Goal: Task Accomplishment & Management: Manage account settings

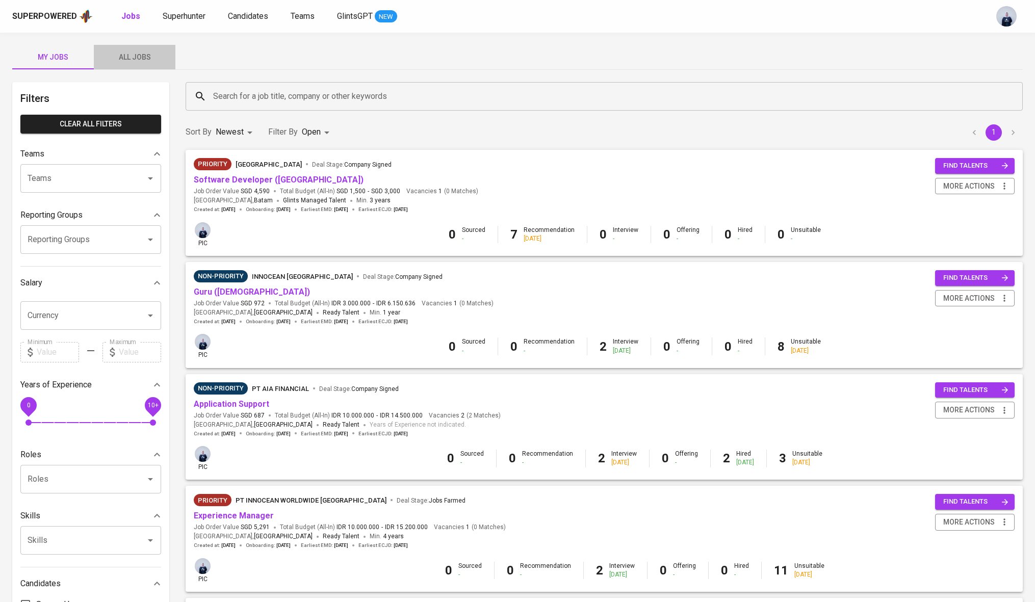
click at [147, 63] on span "All Jobs" at bounding box center [134, 57] width 69 height 13
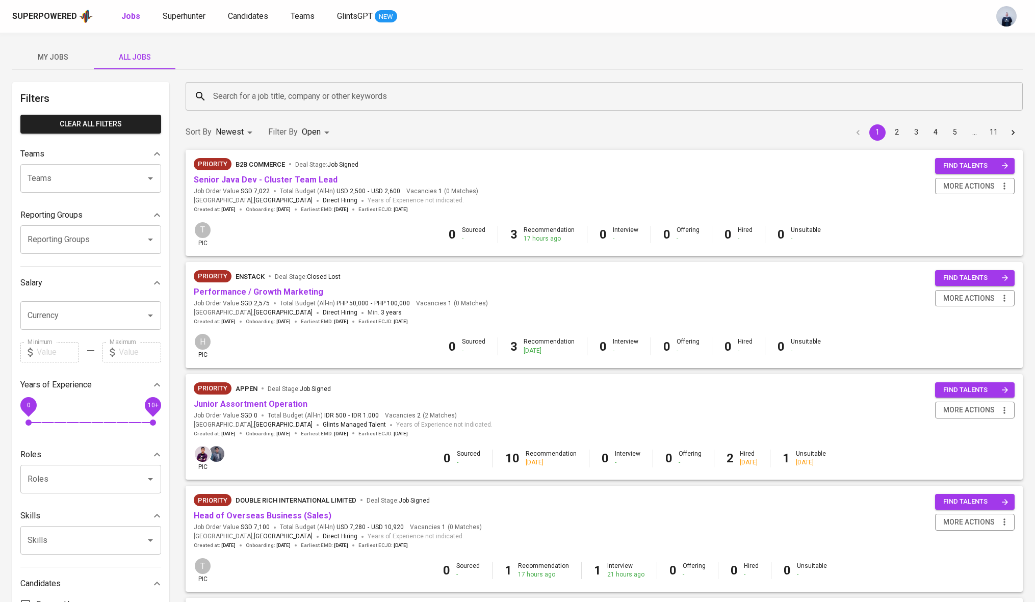
click at [246, 92] on input "Search for a job title, company or other keywords" at bounding box center [607, 96] width 792 height 19
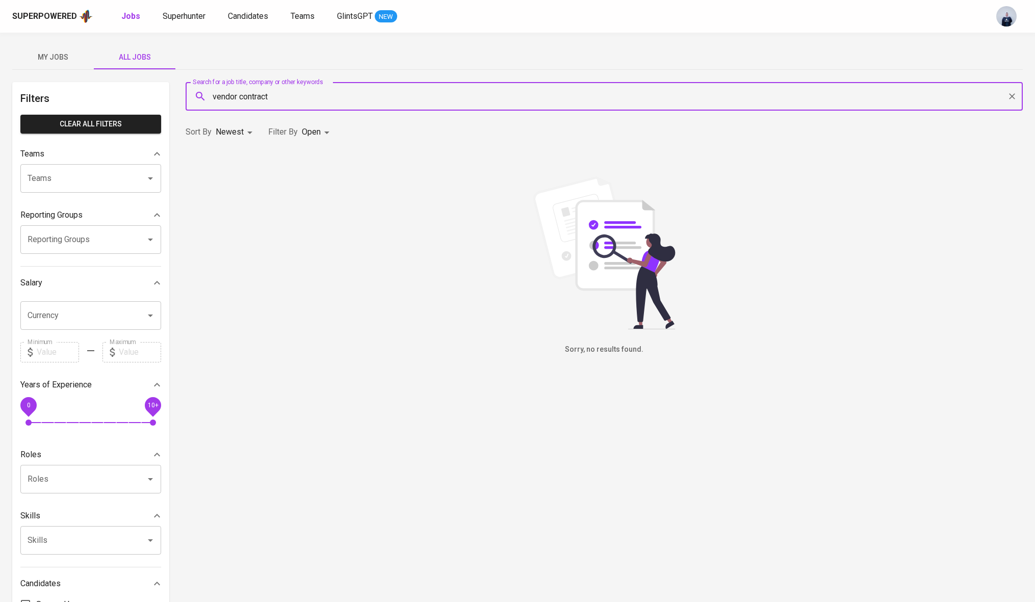
type input "vendor contract"
click at [312, 125] on body "Superpowered Jobs Superhunter Candidates Teams GlintsGPT NEW My Jobs All Jobs F…" at bounding box center [517, 348] width 1035 height 696
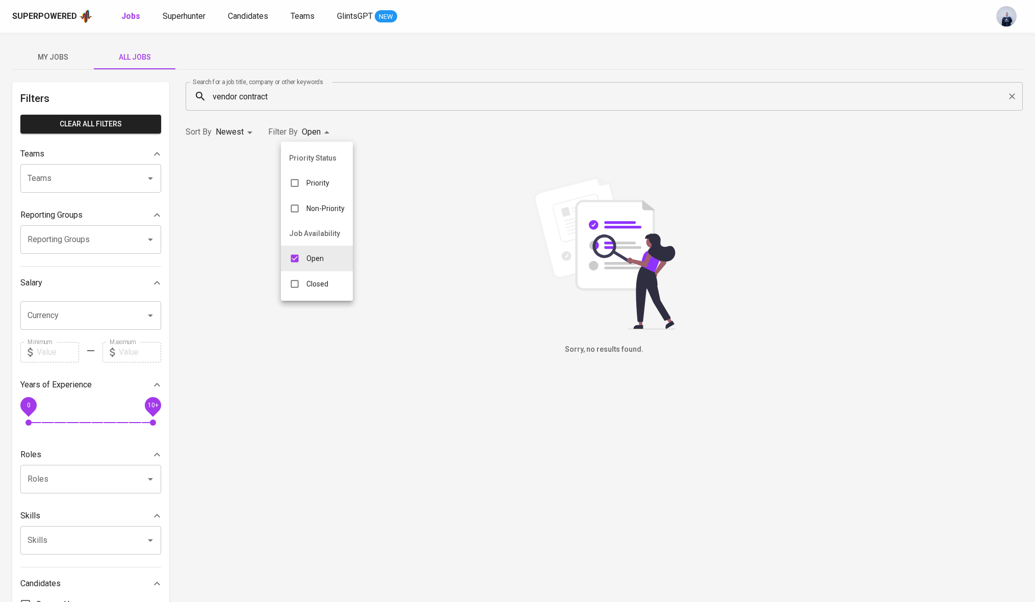
click at [318, 260] on p "Open" at bounding box center [314, 258] width 17 height 10
checkbox input "false"
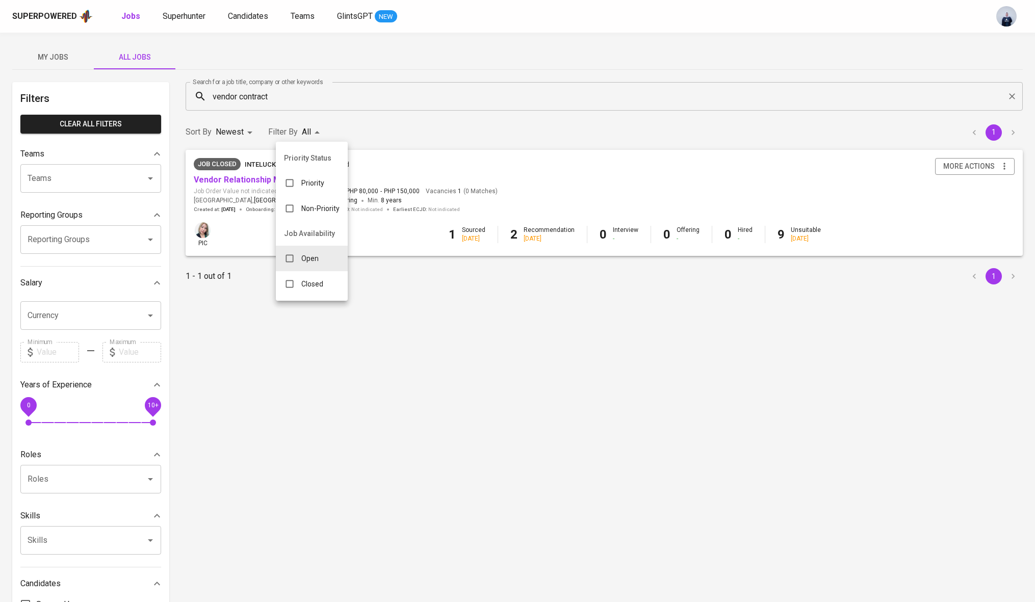
click at [318, 283] on p "Closed" at bounding box center [312, 284] width 22 height 10
type input "CLOSE"
checkbox input "true"
click at [429, 123] on div at bounding box center [517, 301] width 1035 height 602
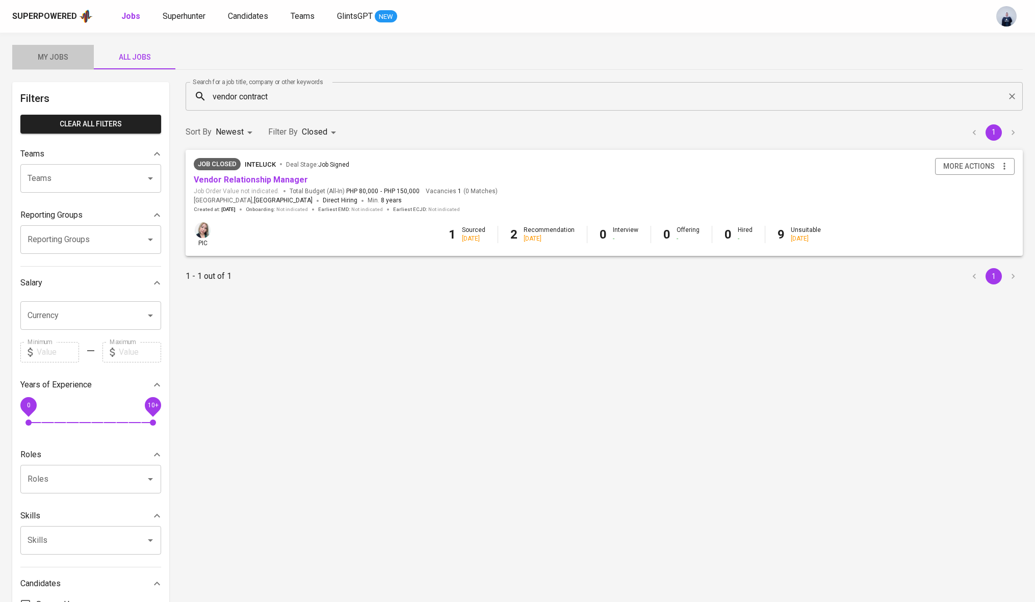
click at [57, 60] on span "My Jobs" at bounding box center [52, 57] width 69 height 13
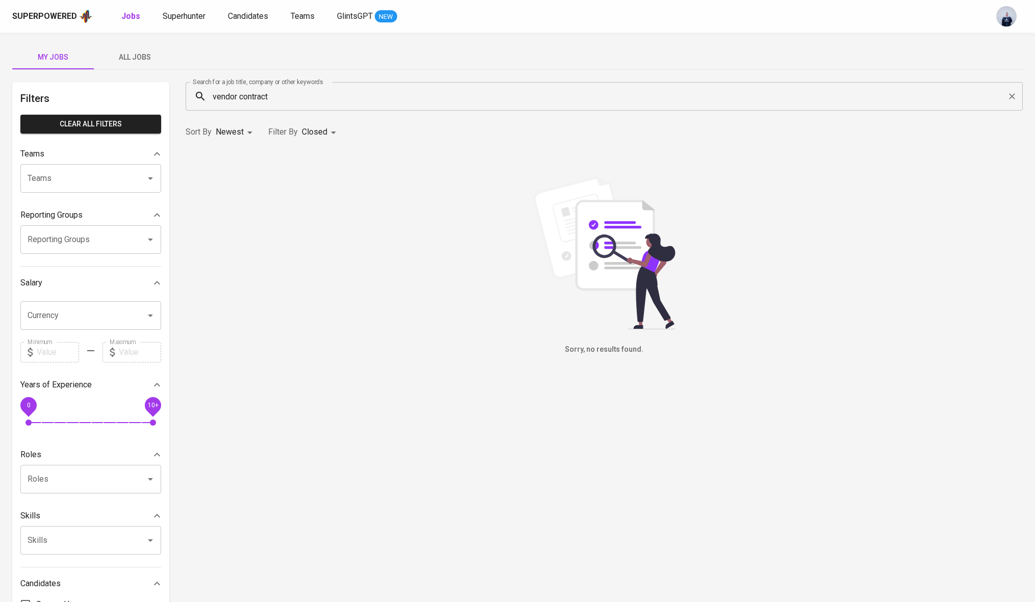
click at [324, 94] on input "vendor contract" at bounding box center [607, 96] width 792 height 19
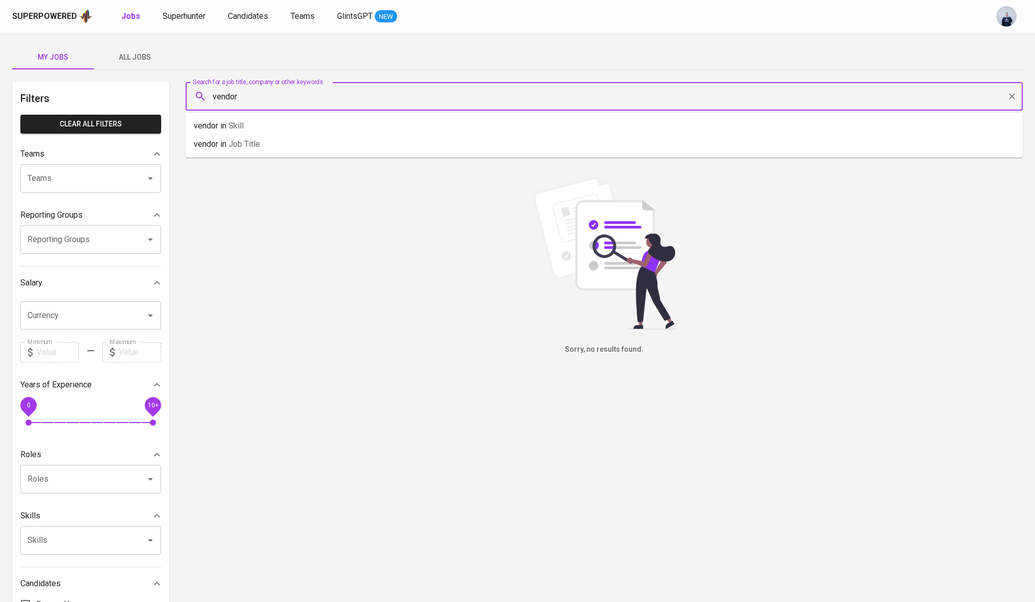
type input "vendor"
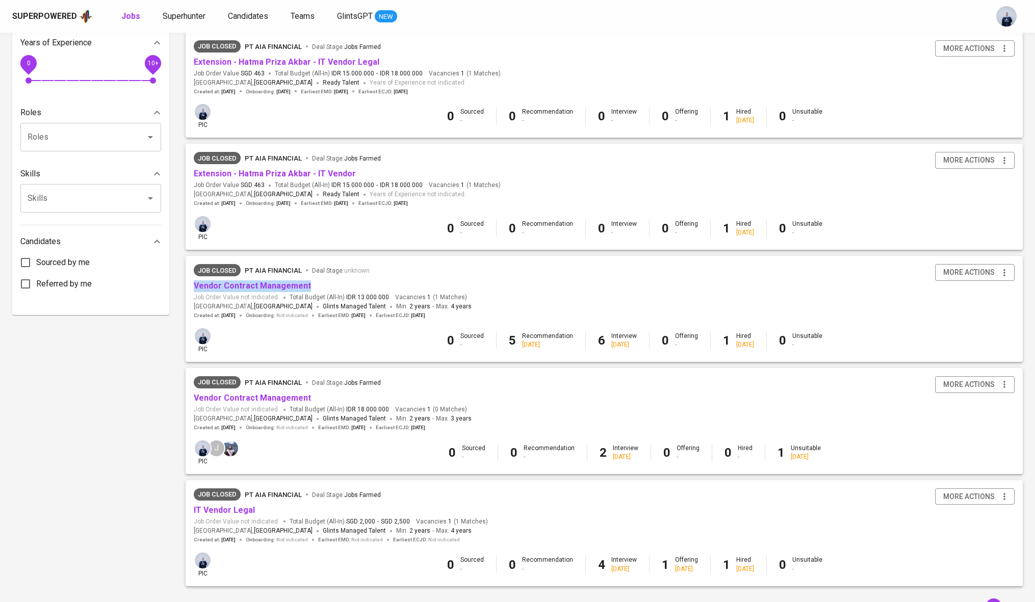
scroll to position [394, 0]
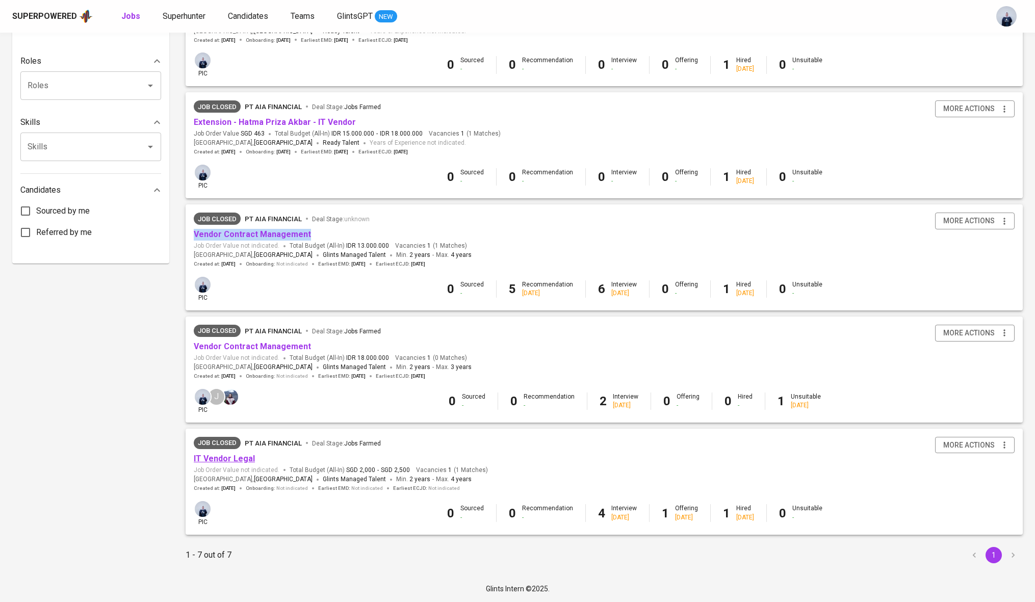
click at [243, 461] on link "IT Vendor Legal" at bounding box center [224, 459] width 61 height 10
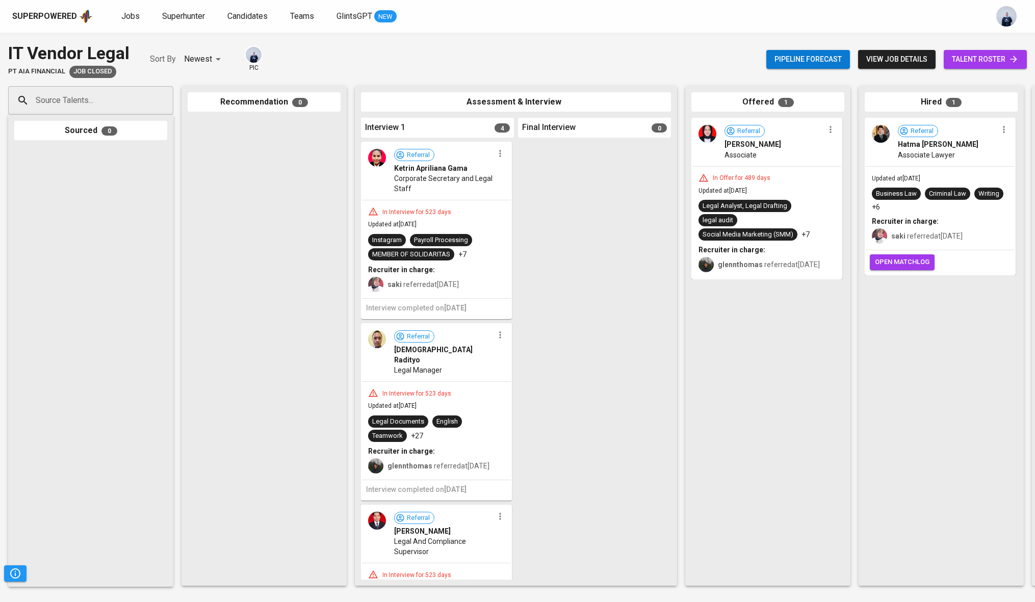
click at [881, 56] on span "view job details" at bounding box center [896, 59] width 61 height 13
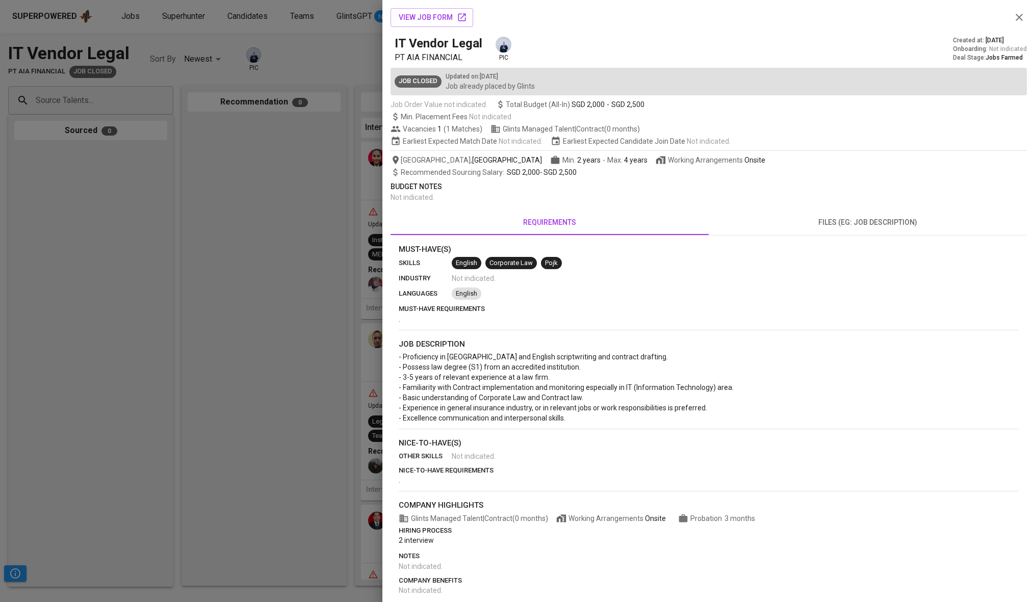
scroll to position [9, 0]
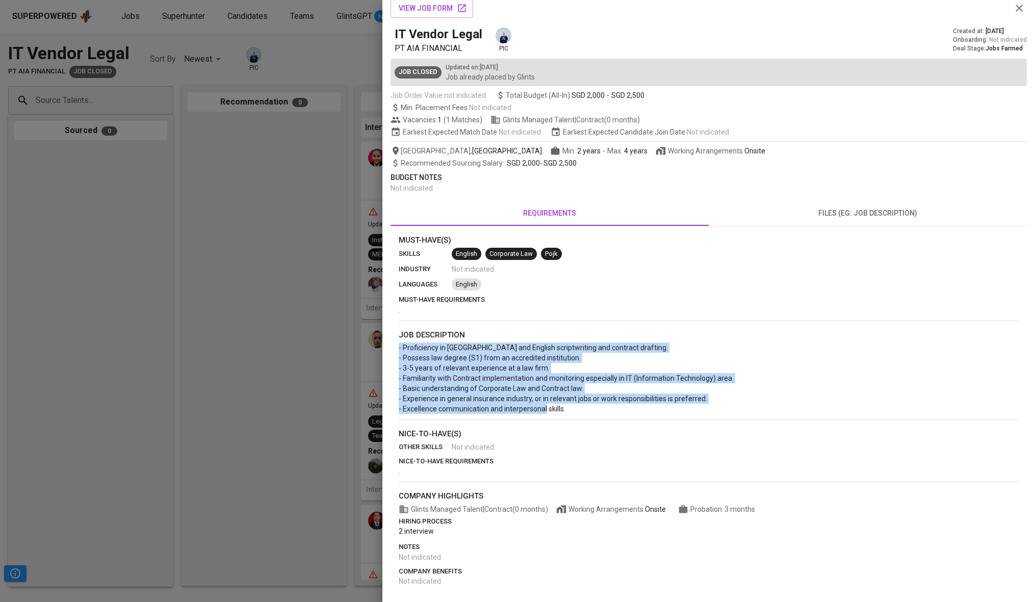
drag, startPoint x: 575, startPoint y: 410, endPoint x: 397, endPoint y: 344, distance: 190.3
click at [397, 344] on div "Must-Have(s) skills English Corporate Law Pojk industry Not indicated . languag…" at bounding box center [708, 410] width 636 height 352
copy span "- Proficiency in [GEOGRAPHIC_DATA] and English scriptwriting and contract draft…"
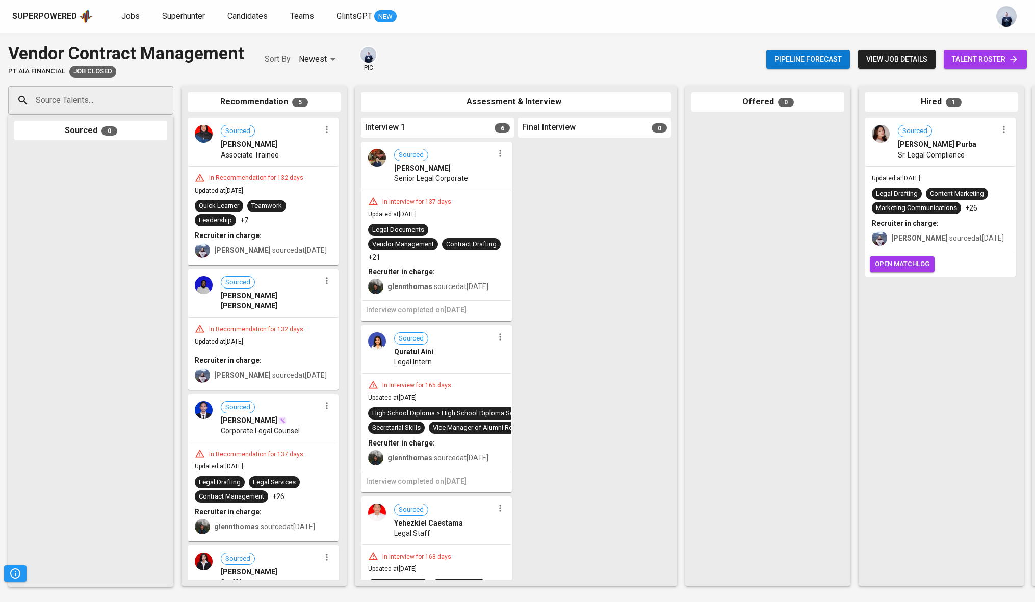
click at [927, 183] on div "Updated at [DATE] Legal Drafting Content Marketing Marketing Communications +26…" at bounding box center [940, 210] width 149 height 86
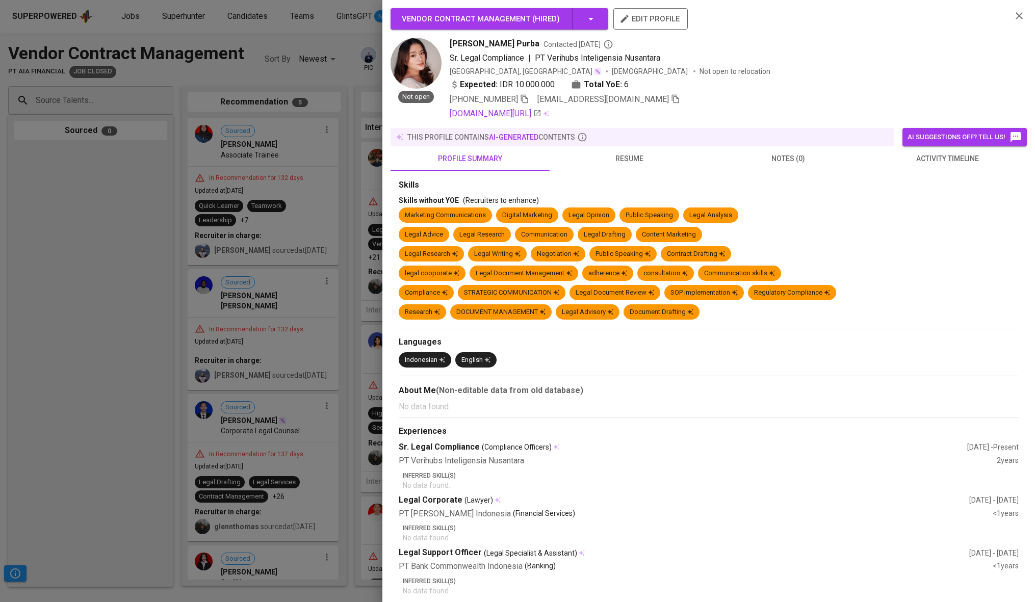
click at [633, 159] on span "resume" at bounding box center [629, 158] width 147 height 13
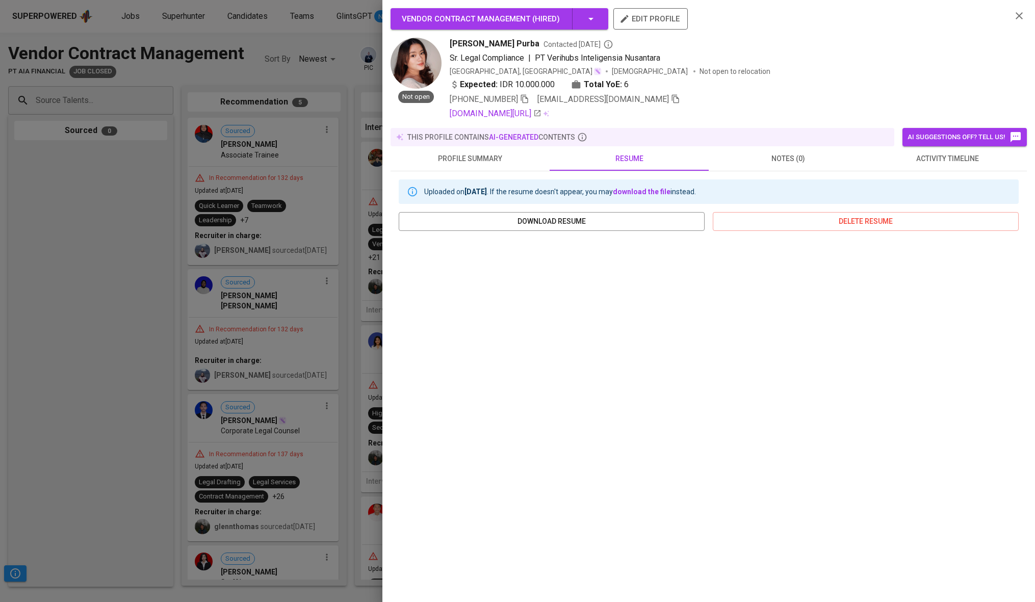
click at [741, 80] on div "Expected: IDR 10.000.000 Total YoE: 6" at bounding box center [727, 86] width 554 height 15
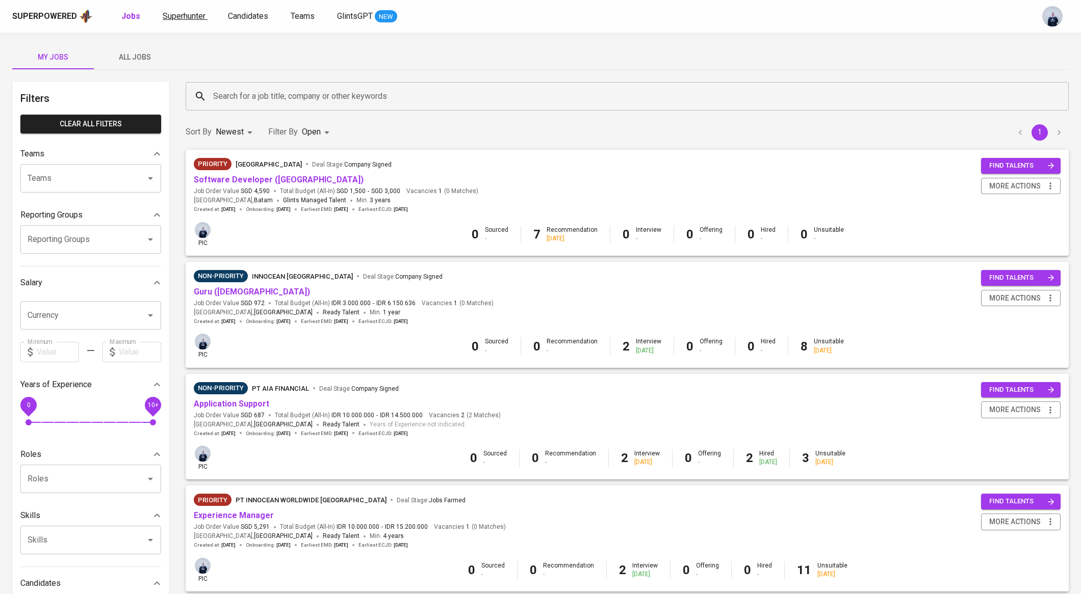
click at [172, 12] on span "Superhunter" at bounding box center [184, 16] width 43 height 10
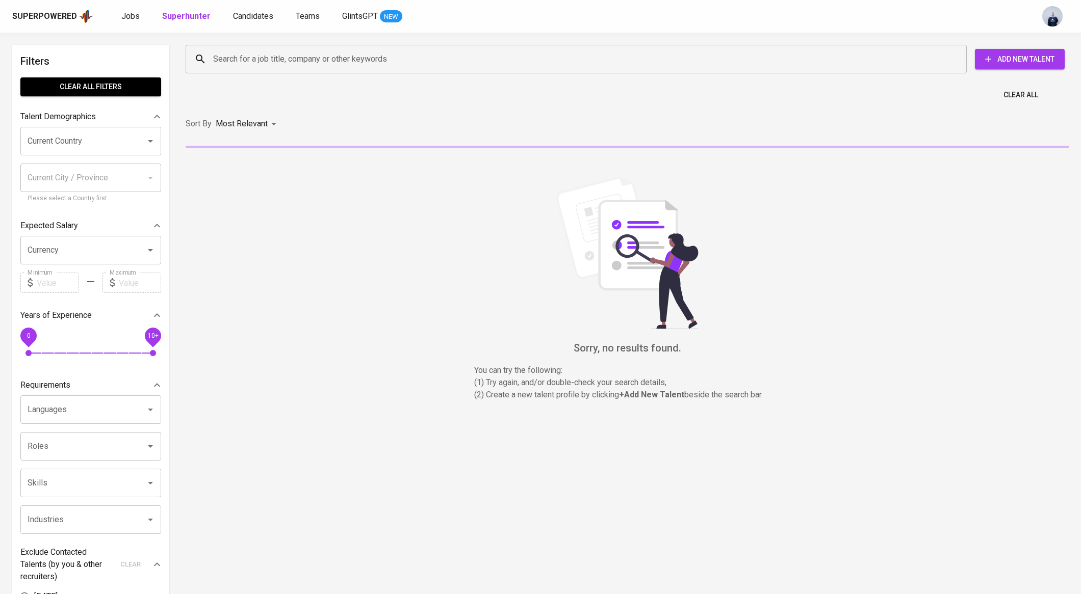
click at [267, 59] on input "Search for a job title, company or other keywords" at bounding box center [579, 58] width 736 height 19
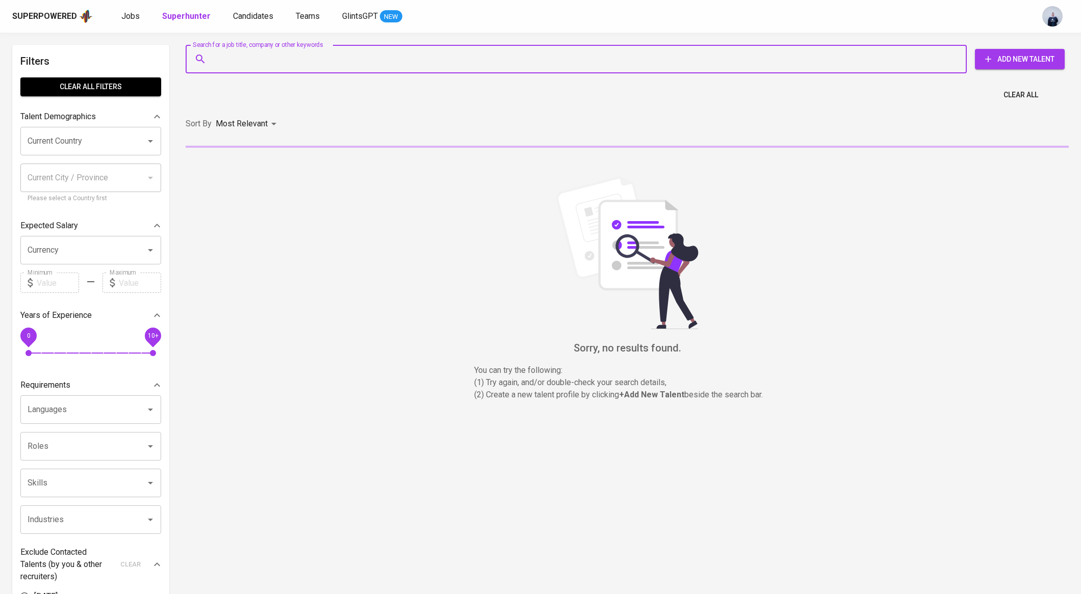
paste input "nataginaputri@yahoo.co.id"
type input "nataginaputri@yahoo.co.id"
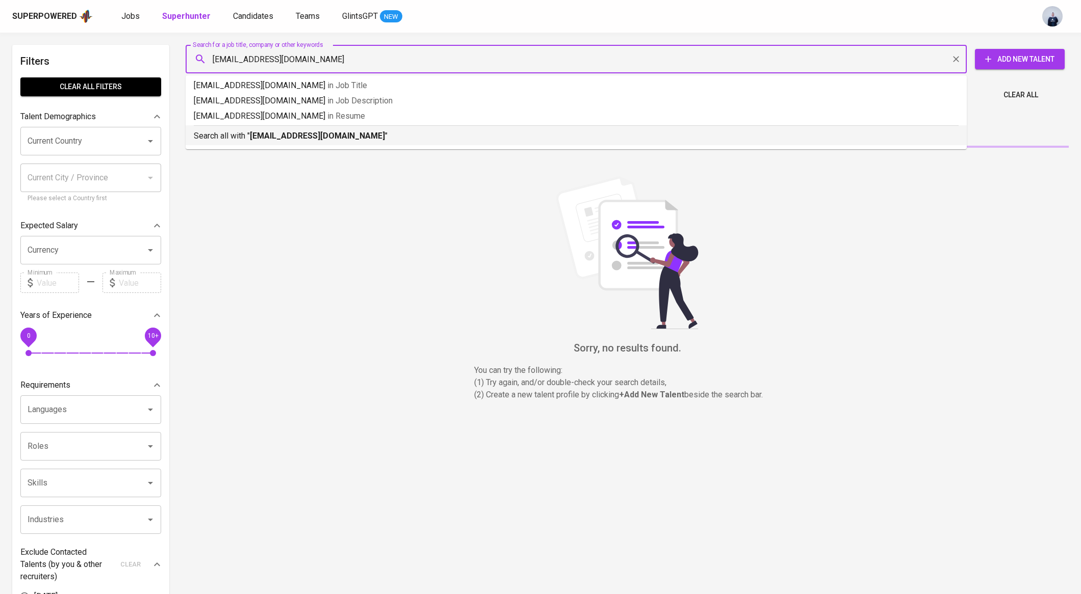
click at [301, 142] on li "Search all with " nataginaputri@yahoo.co.id "" at bounding box center [576, 135] width 781 height 20
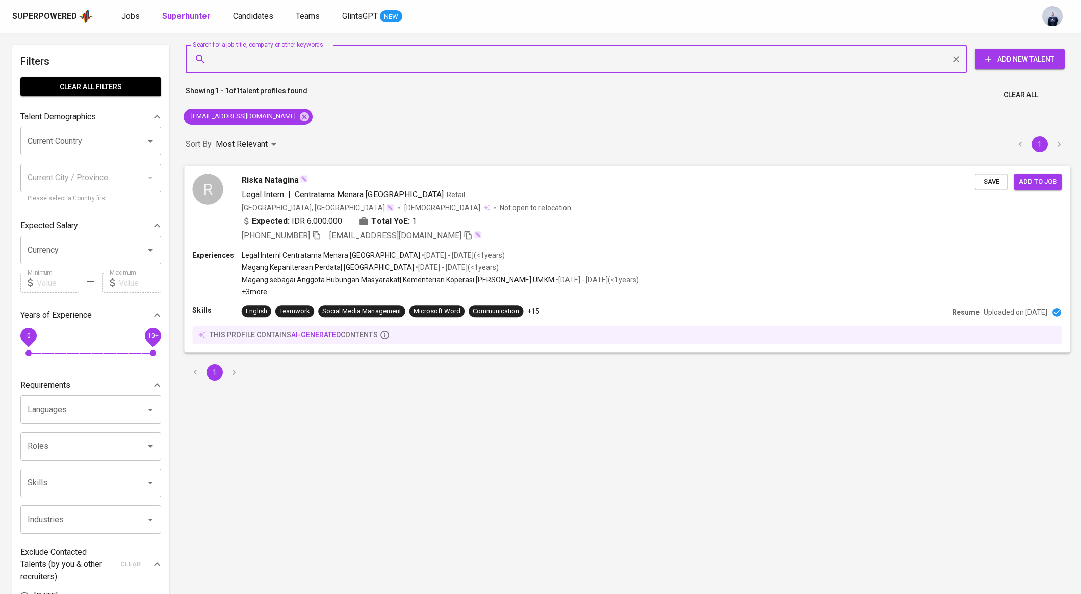
click at [342, 217] on div "Expected: IDR 6.000.000 Total YoE: 1" at bounding box center [329, 221] width 175 height 12
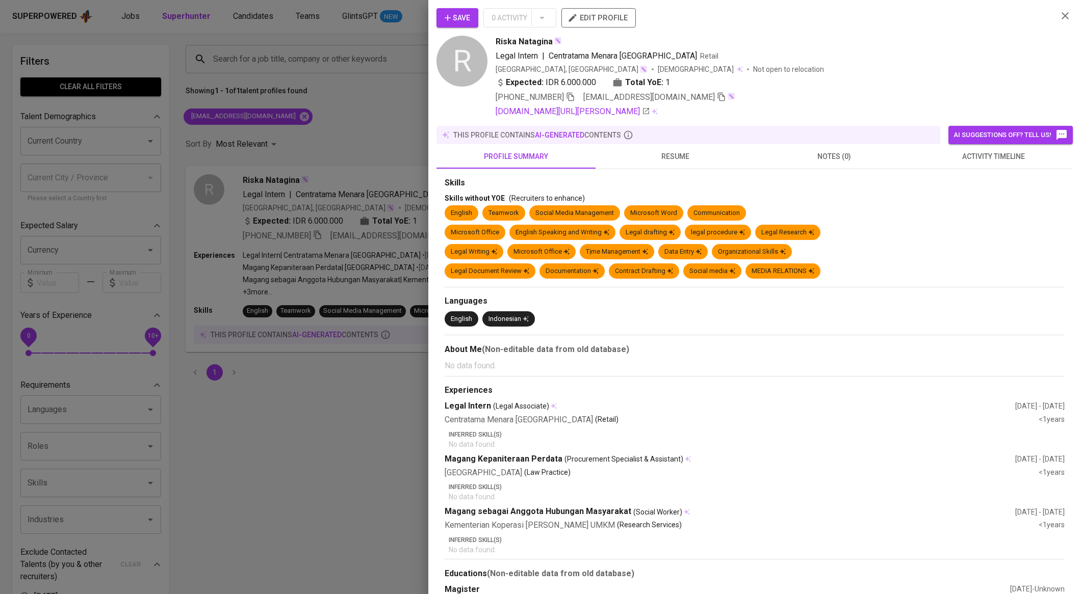
click at [832, 130] on div "this profile contains AI-generated contents" at bounding box center [688, 135] width 496 height 10
click at [681, 163] on button "resume" at bounding box center [674, 156] width 159 height 24
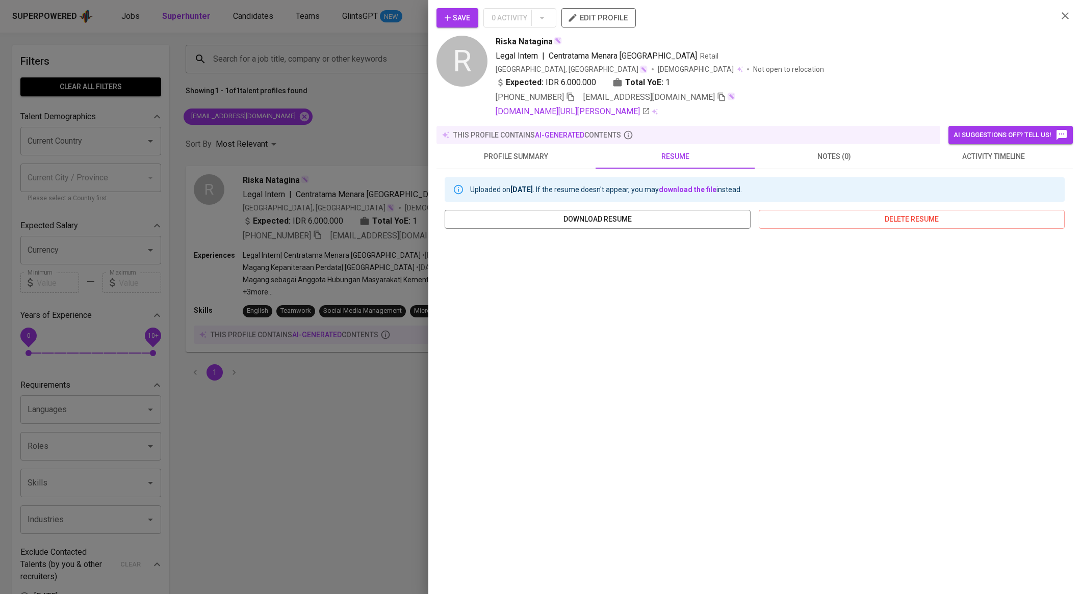
click at [543, 182] on div "Uploaded on May 30, 2023 . If the resume doesn't appear, you may download the f…" at bounding box center [606, 189] width 272 height 18
click at [717, 98] on icon "button" at bounding box center [721, 96] width 9 height 9
click at [301, 152] on div at bounding box center [540, 297] width 1081 height 594
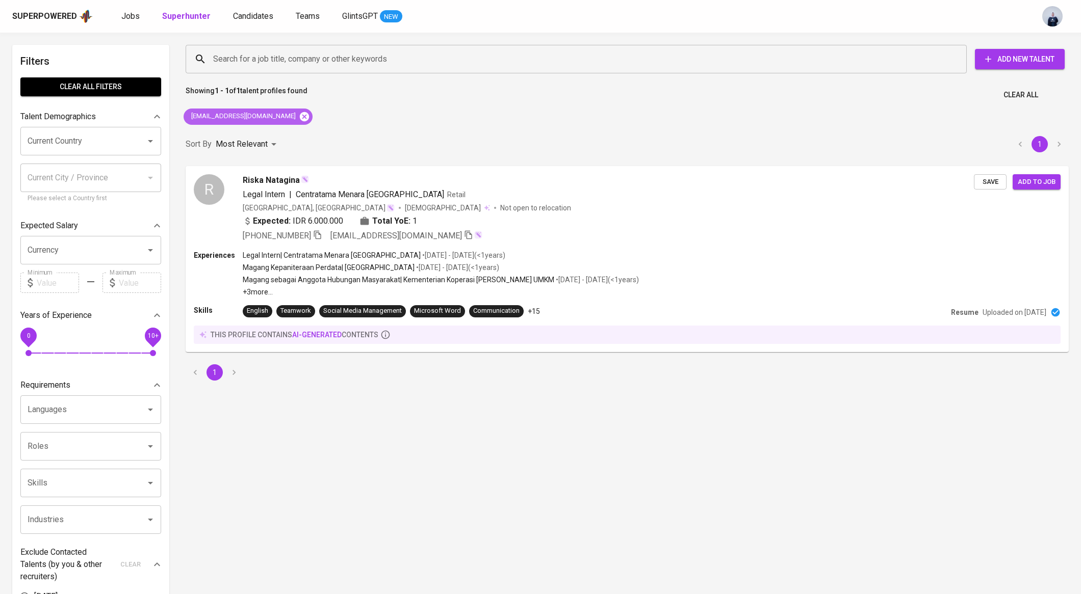
click at [300, 114] on icon at bounding box center [304, 116] width 9 height 9
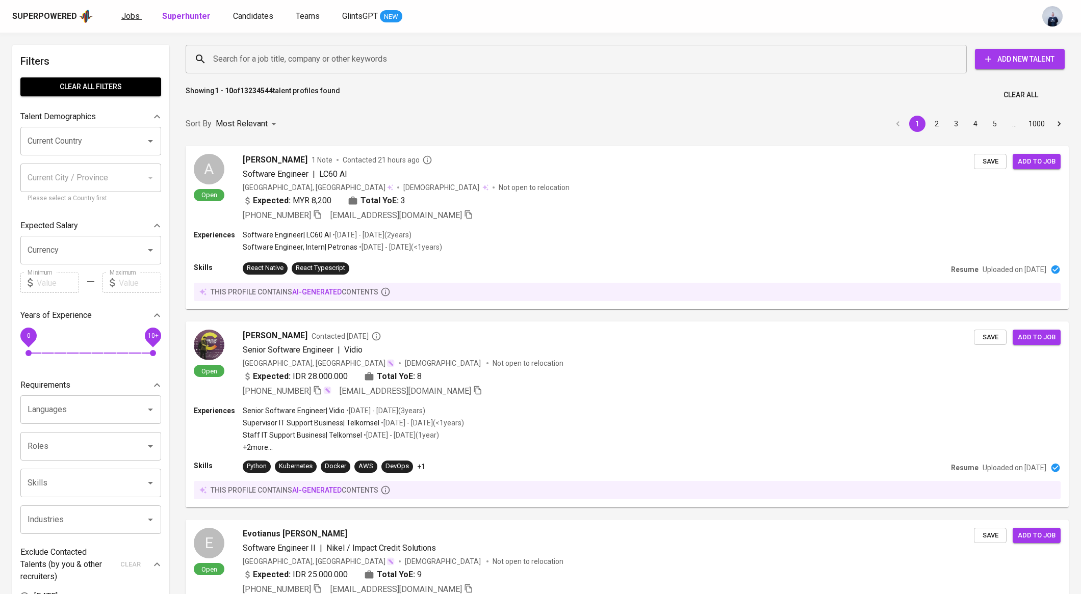
click at [131, 16] on span "Jobs" at bounding box center [130, 16] width 18 height 10
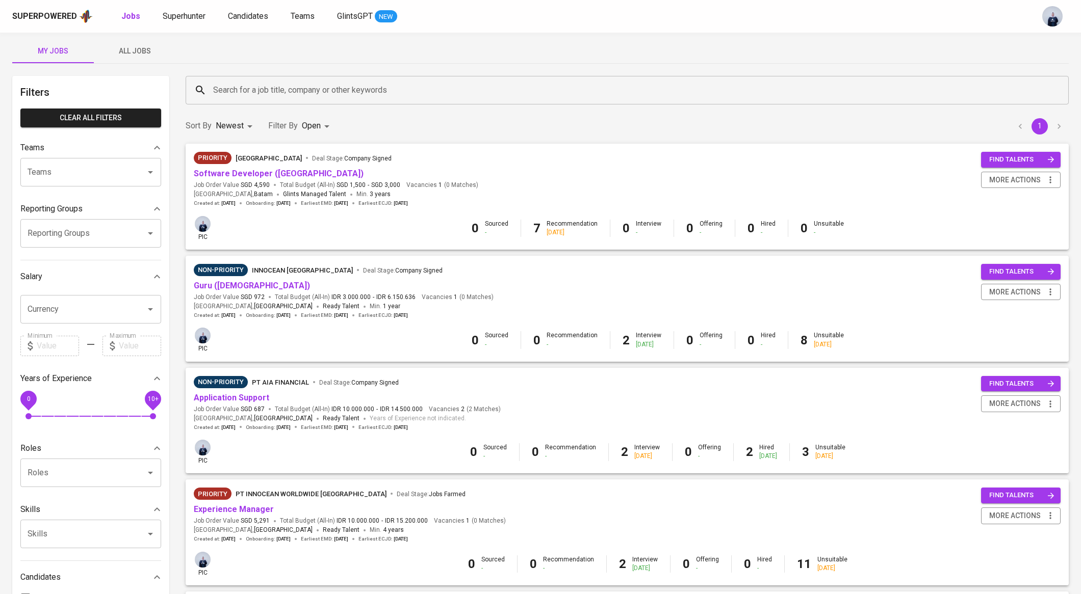
scroll to position [8, 0]
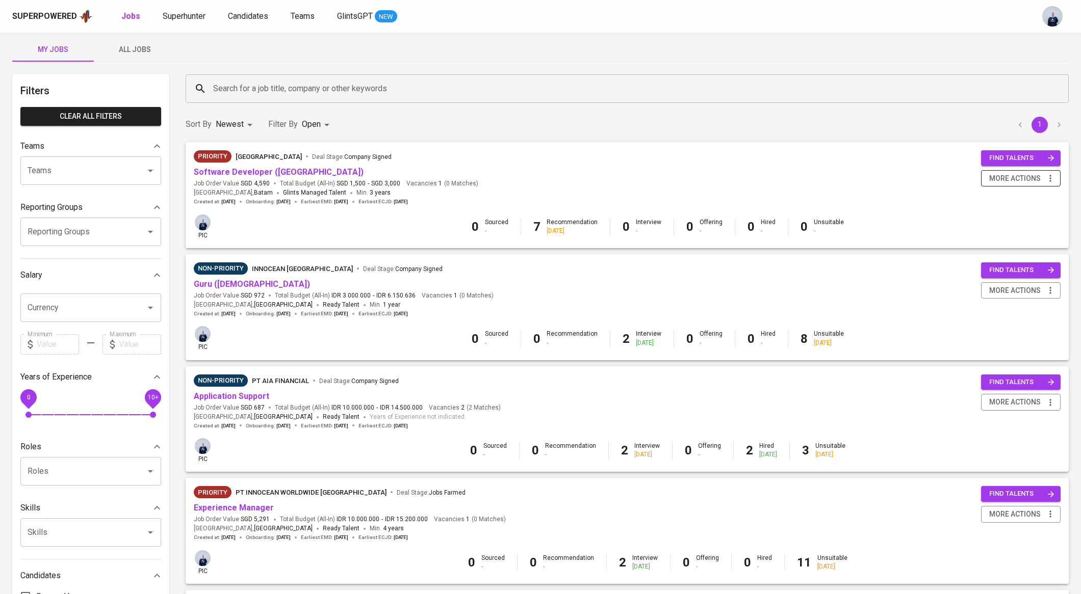
click at [1016, 170] on button "more actions" at bounding box center [1021, 178] width 80 height 17
click at [989, 246] on div "Close Job" at bounding box center [1007, 251] width 90 height 11
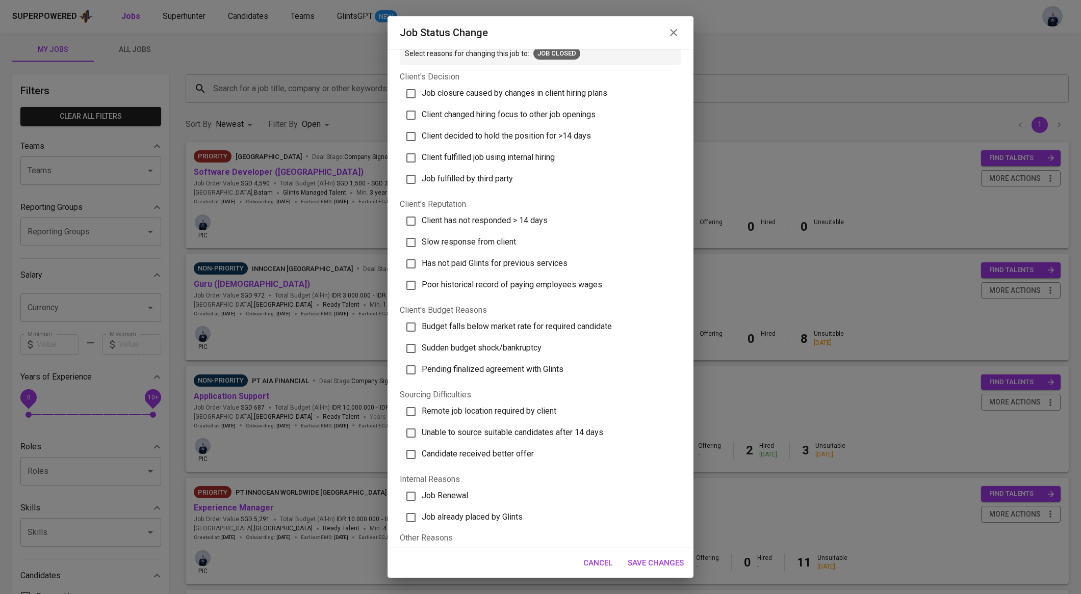
scroll to position [0, 0]
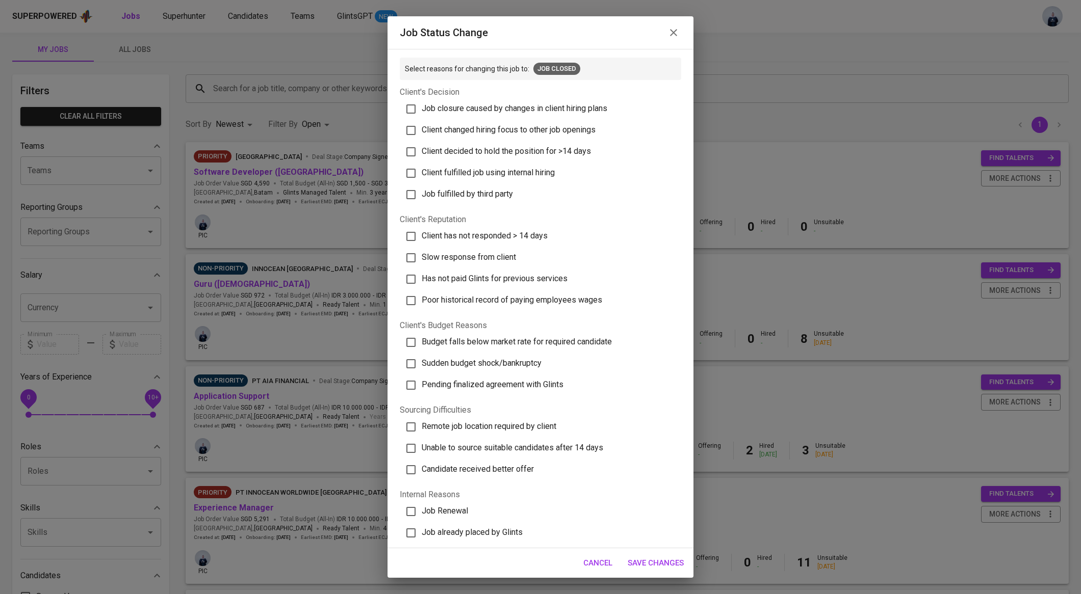
click at [541, 112] on span "Job closure caused by changes in client hiring plans" at bounding box center [515, 108] width 186 height 10
click at [422, 112] on input "Job closure caused by changes in client hiring plans" at bounding box center [410, 108] width 21 height 21
checkbox input "true"
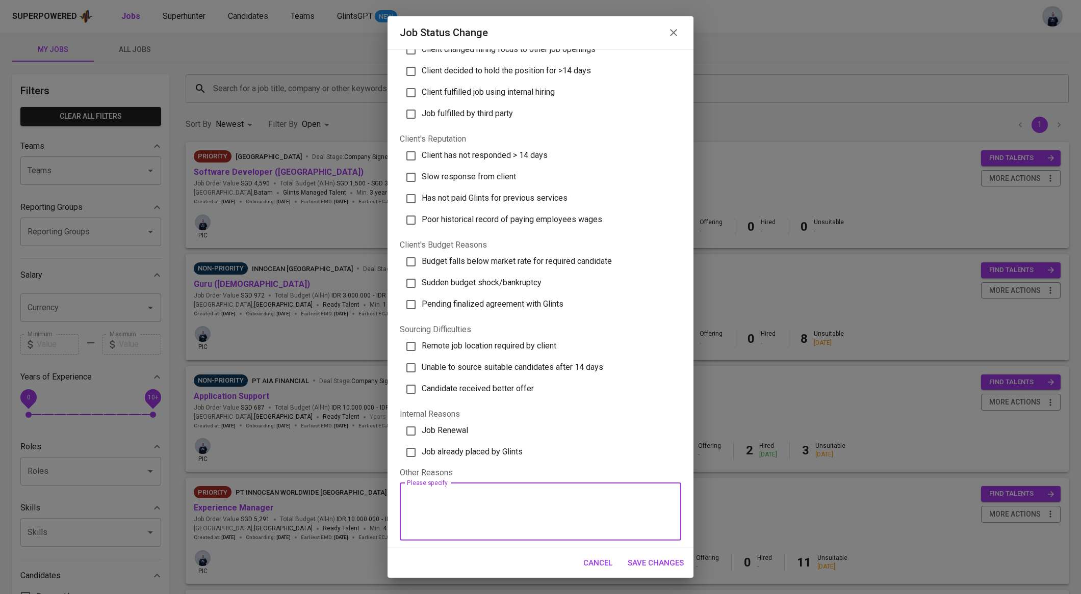
click at [438, 506] on textarea at bounding box center [540, 511] width 267 height 39
paste textarea "Priority adjustment due to changes in internal plans."
type textarea "Priority adjustment due to changes in internal plans."
click at [657, 565] on span "Save Changes" at bounding box center [656, 563] width 56 height 13
